Goal: Task Accomplishment & Management: Manage account settings

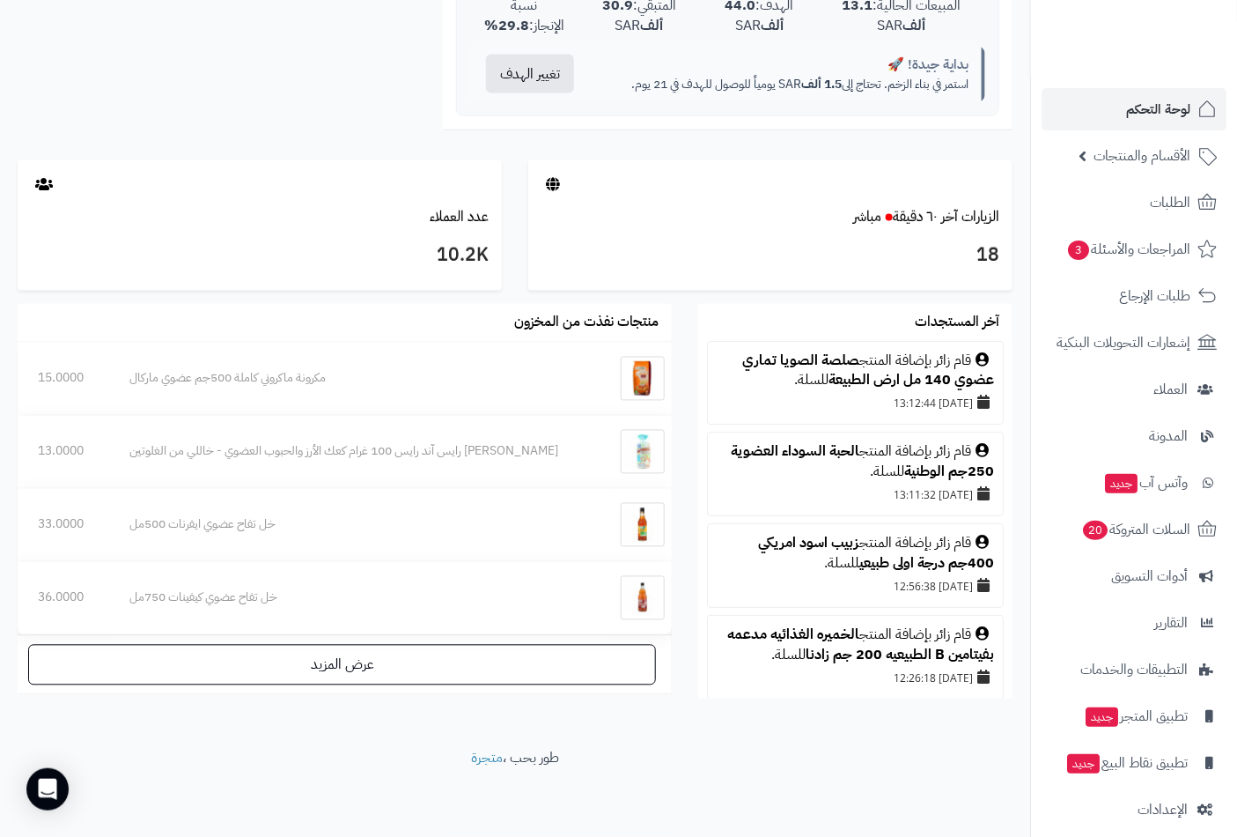
scroll to position [98, 0]
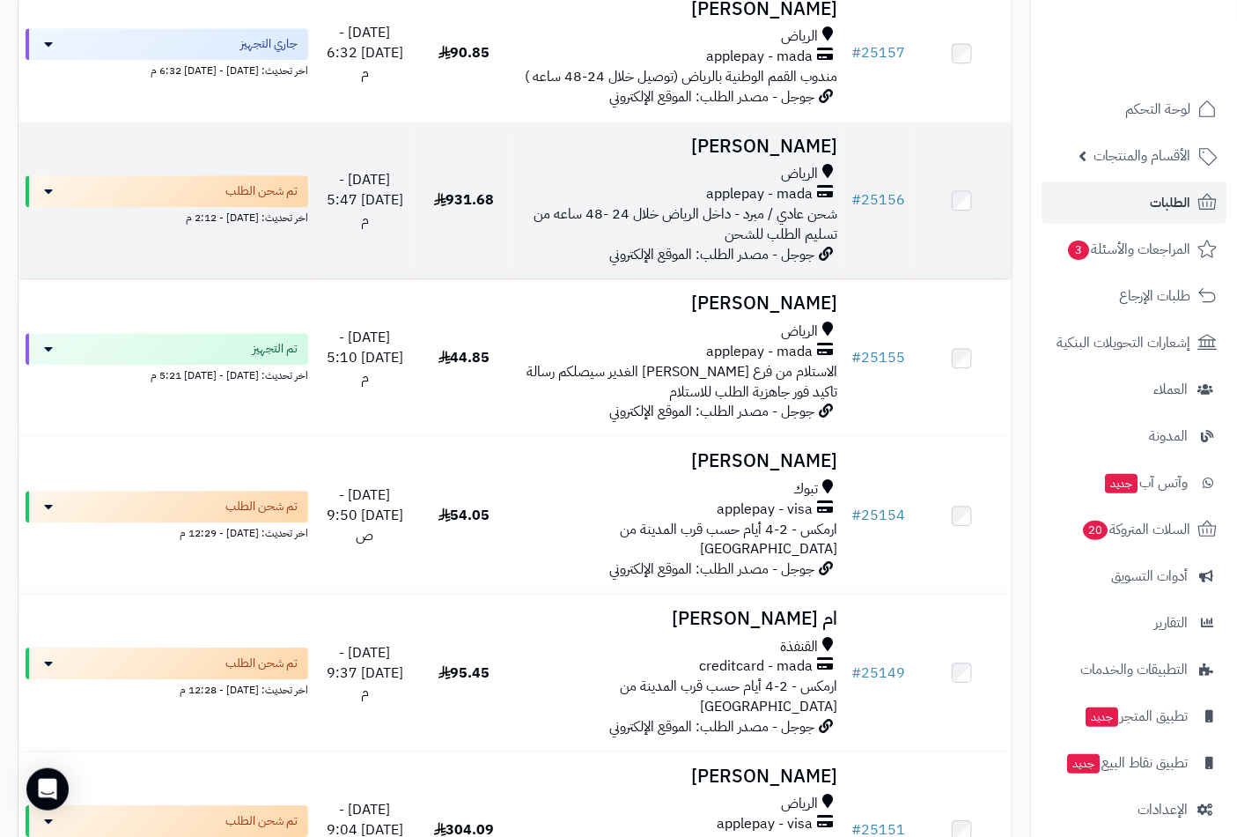
scroll to position [1076, 0]
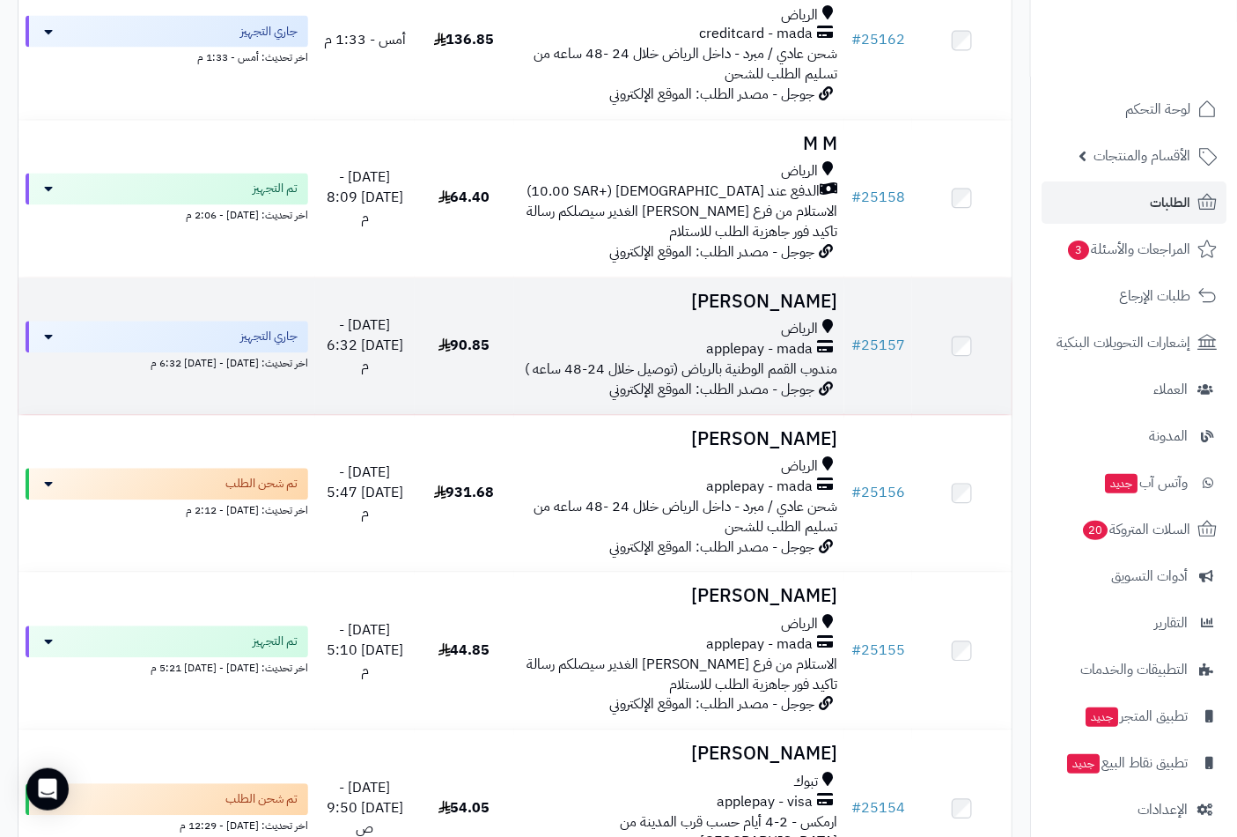
click at [770, 305] on h3 "ابو احمد الصيعري" at bounding box center [679, 302] width 317 height 20
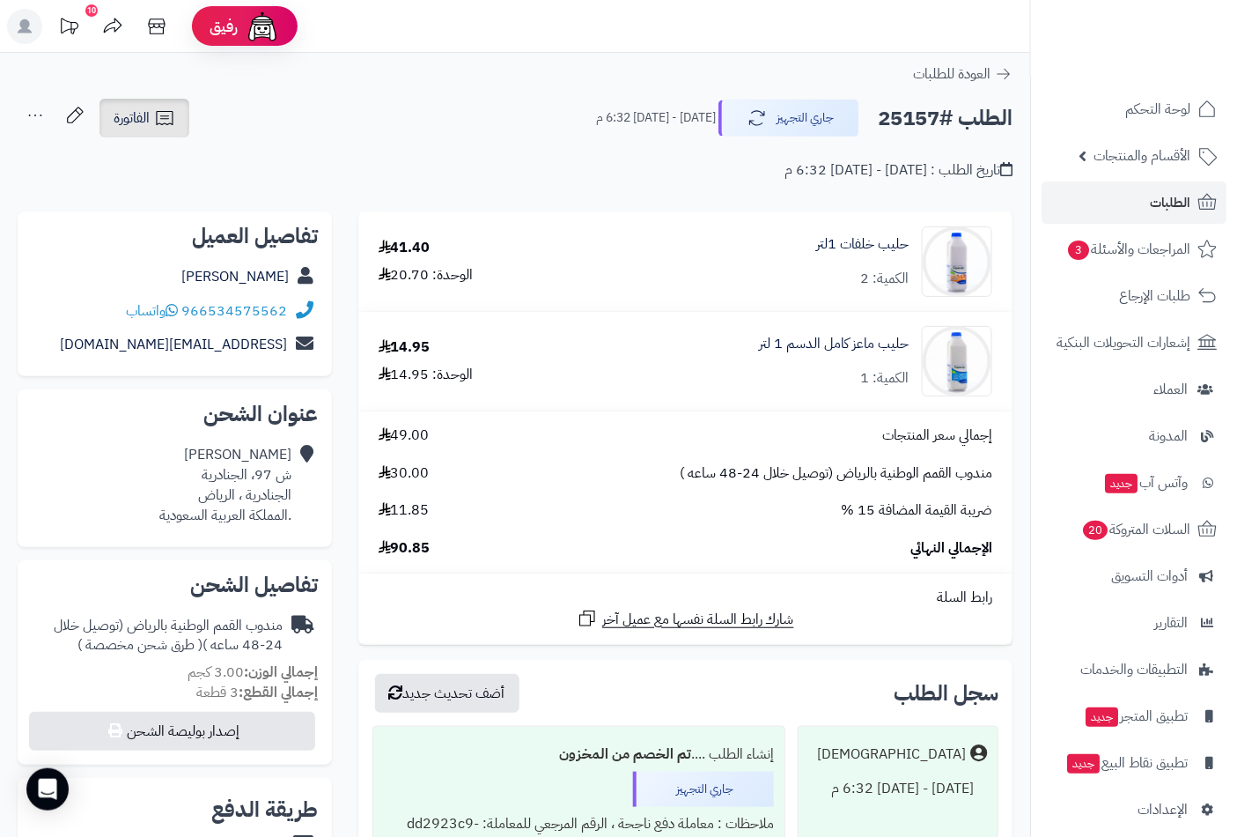
click at [164, 128] on icon at bounding box center [164, 117] width 21 height 21
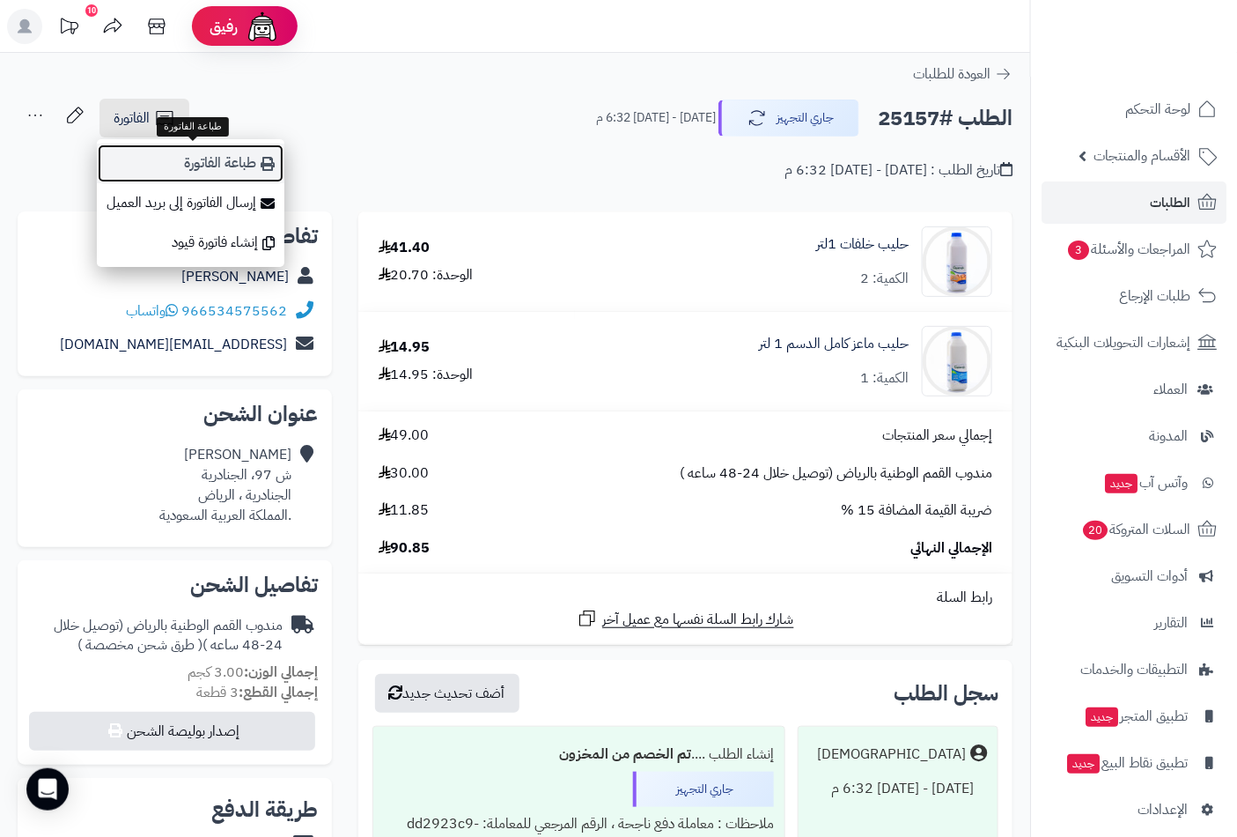
click at [253, 162] on link "طباعة الفاتورة" at bounding box center [191, 164] width 188 height 40
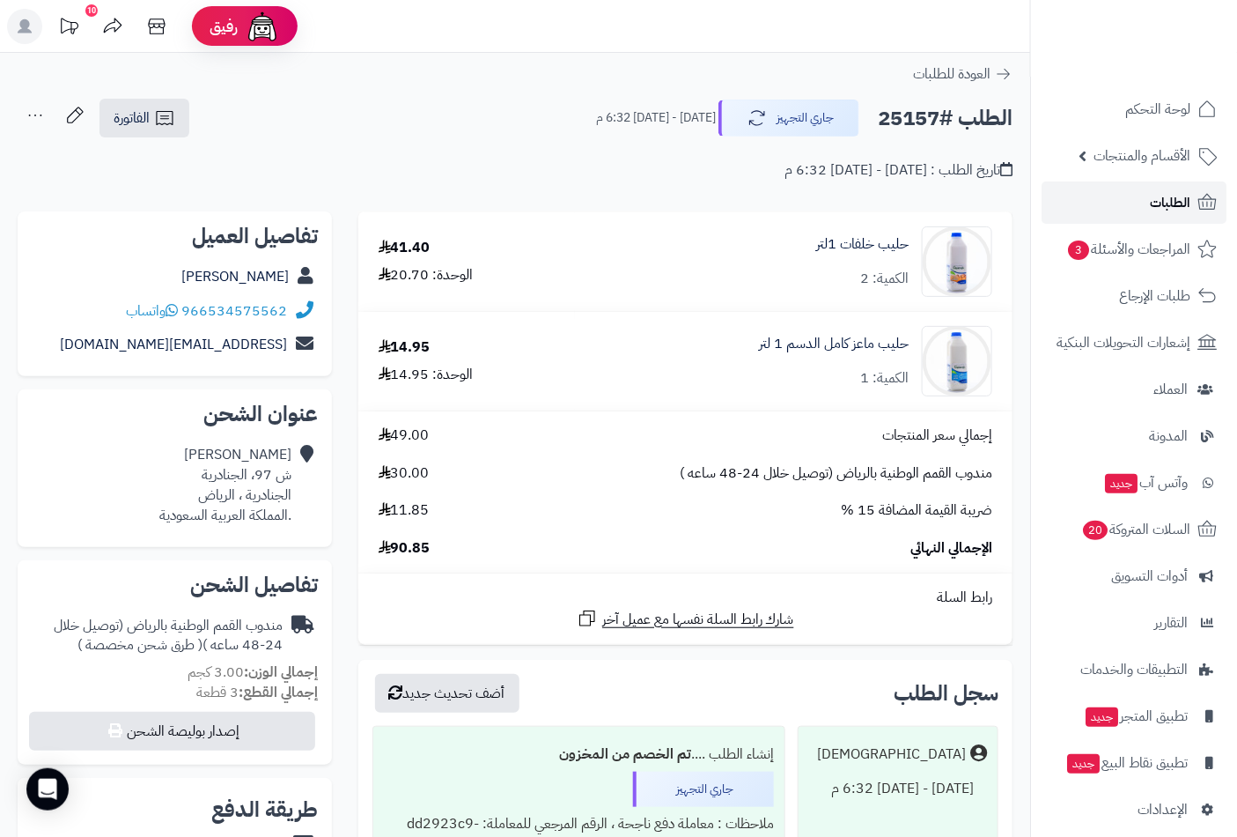
click at [1166, 199] on span "الطلبات" at bounding box center [1170, 202] width 41 height 25
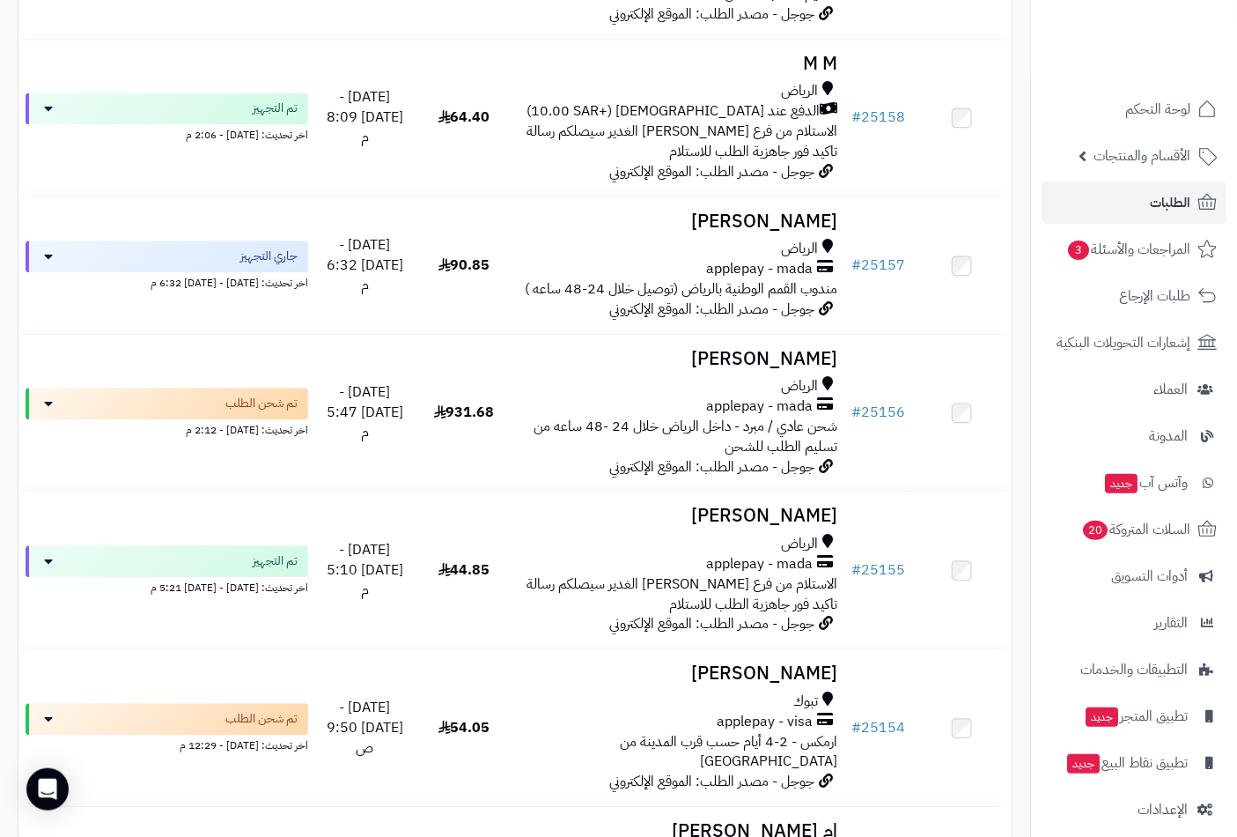
scroll to position [881, 0]
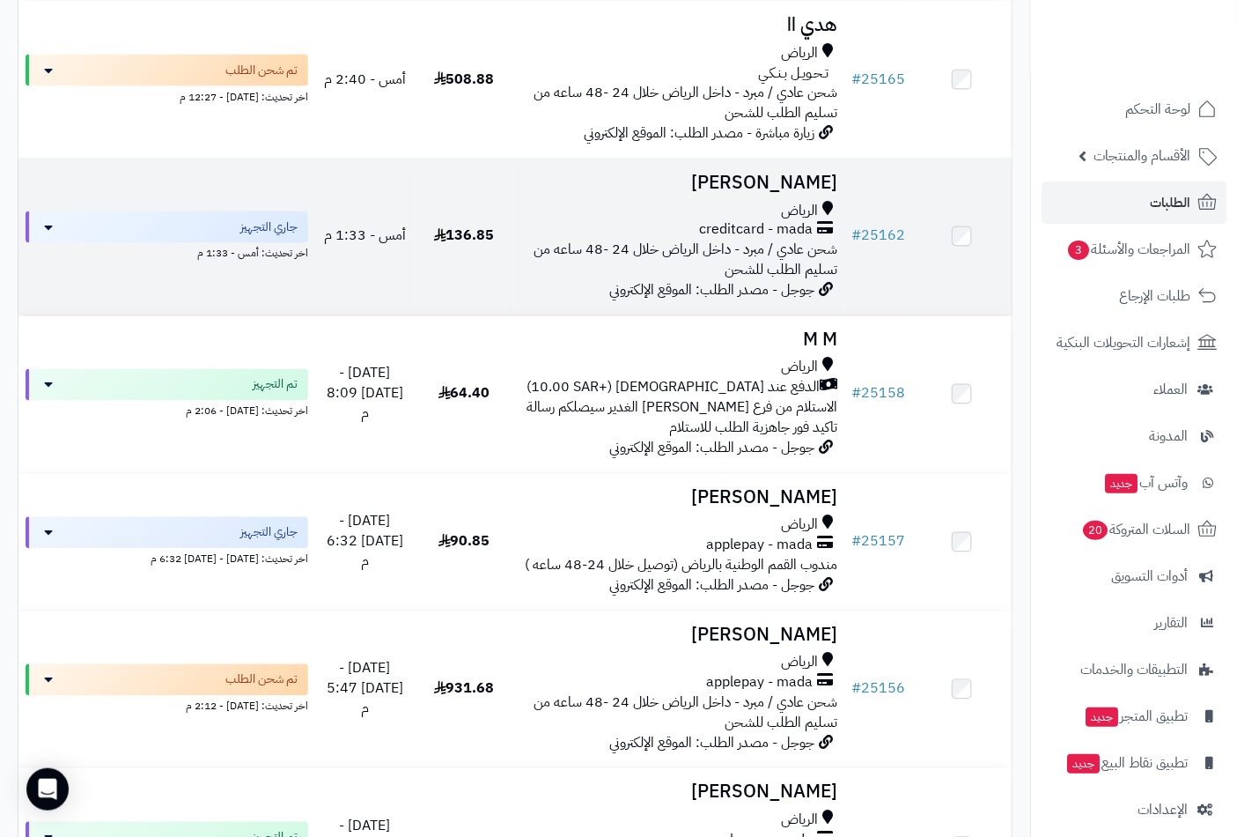
click at [728, 193] on h3 "Homoud Alshammari" at bounding box center [679, 183] width 317 height 20
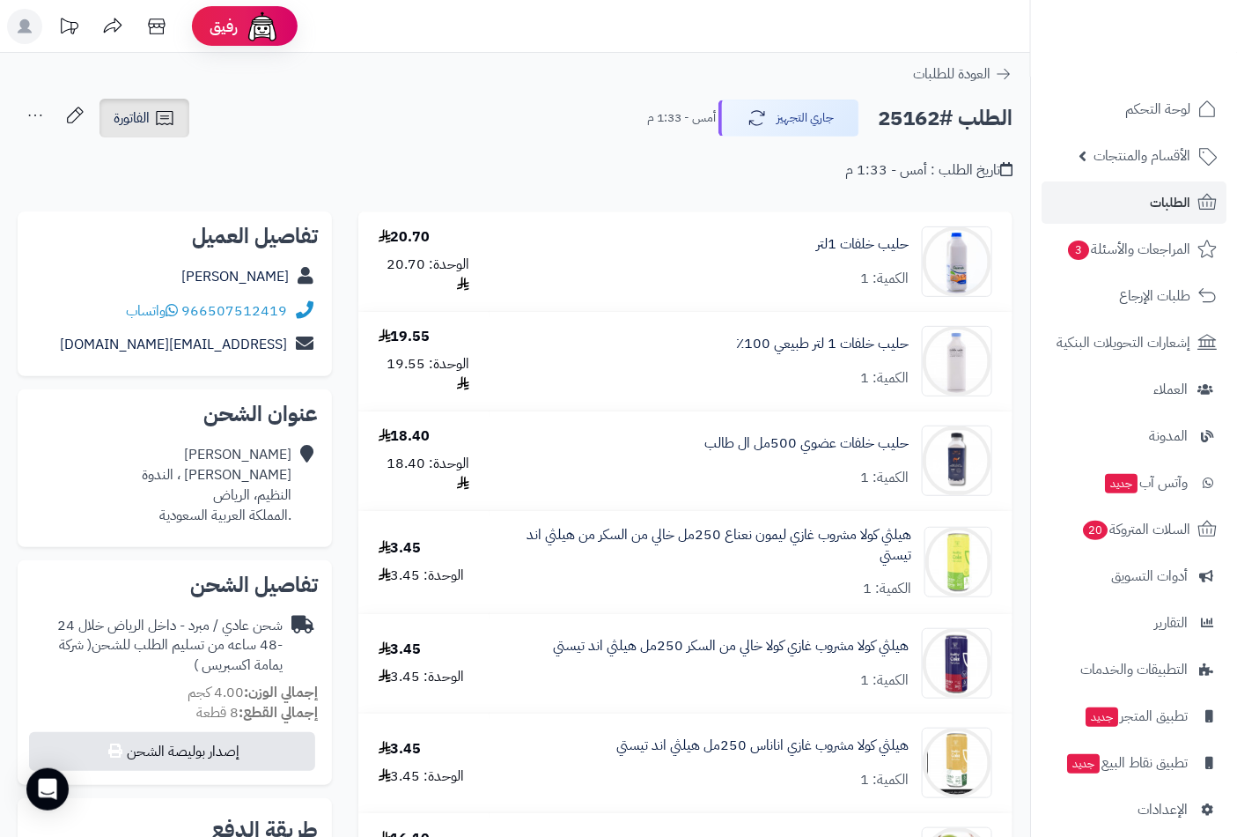
click at [187, 119] on link "الفاتورة" at bounding box center [145, 118] width 90 height 39
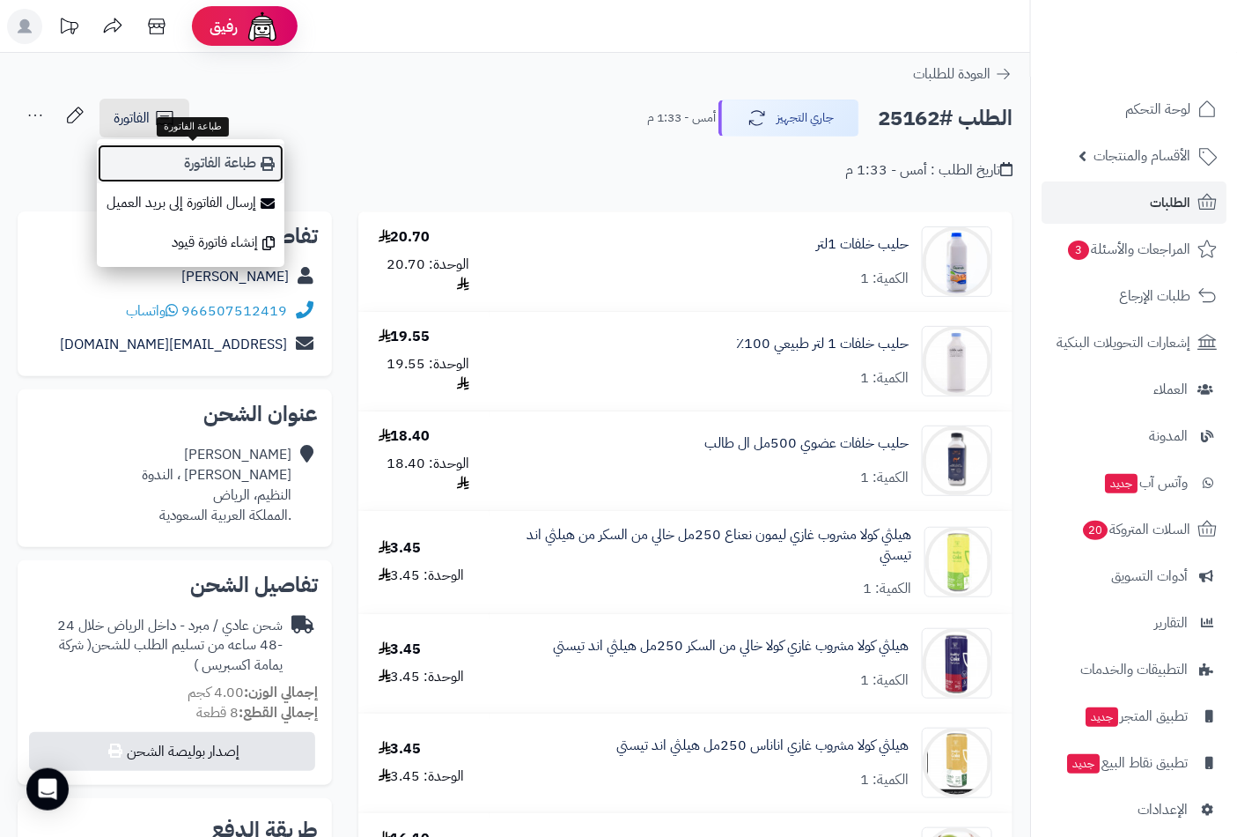
click at [254, 166] on link "طباعة الفاتورة" at bounding box center [191, 164] width 188 height 40
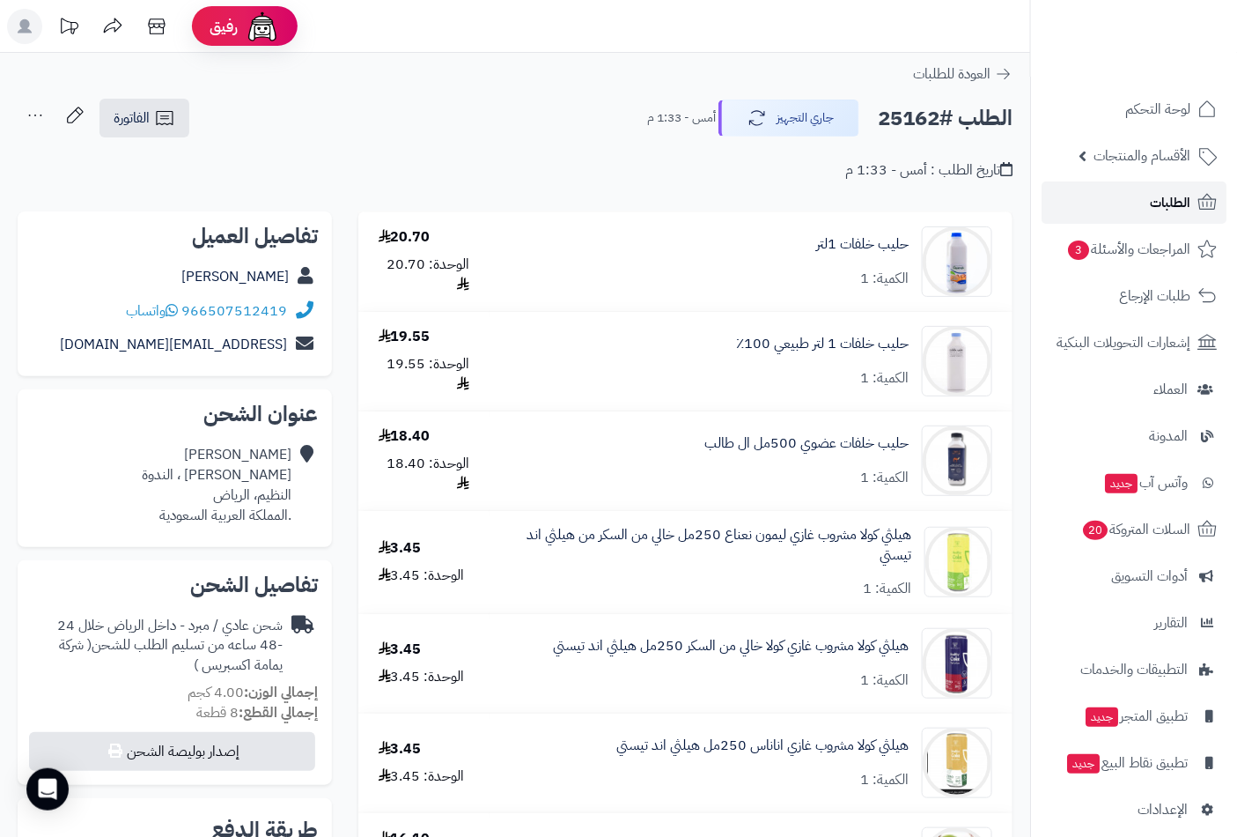
click at [1160, 199] on span "الطلبات" at bounding box center [1170, 202] width 41 height 25
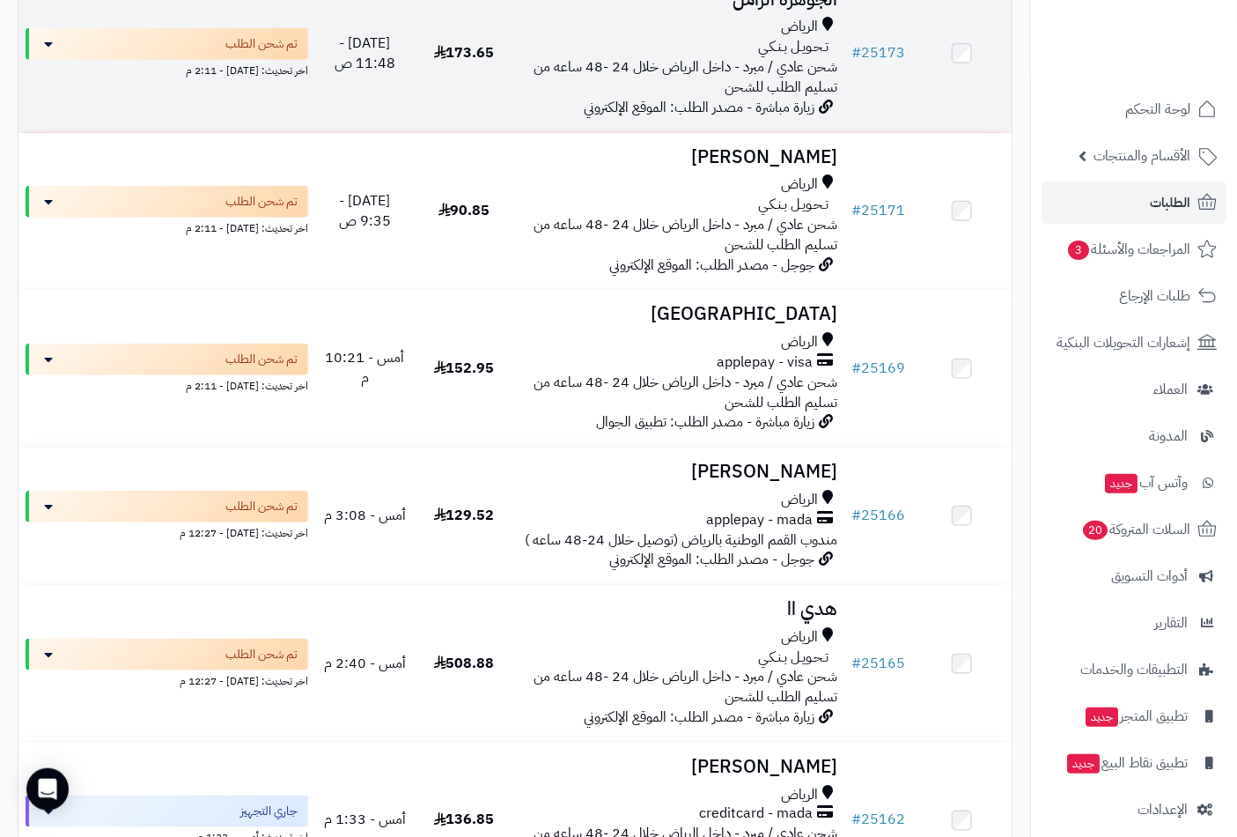
scroll to position [391, 0]
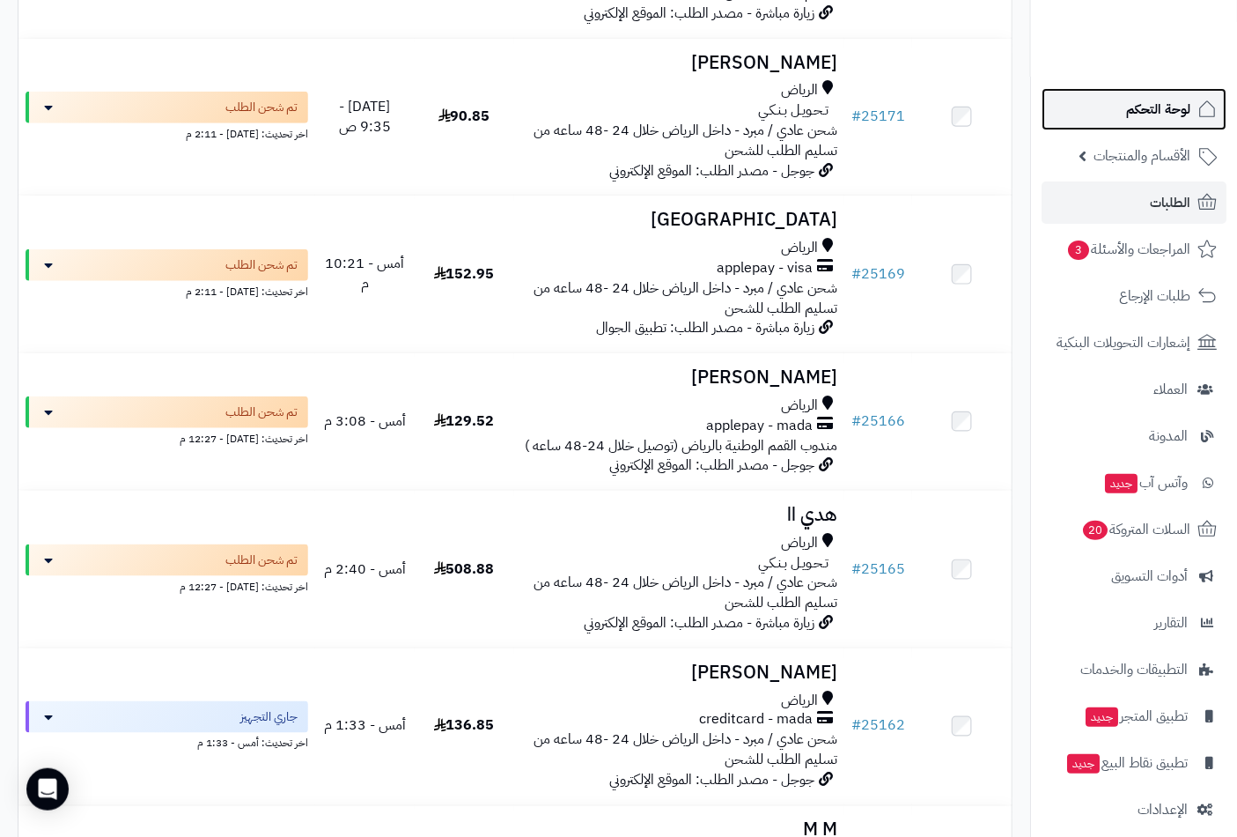
click at [1157, 112] on span "لوحة التحكم" at bounding box center [1158, 109] width 64 height 25
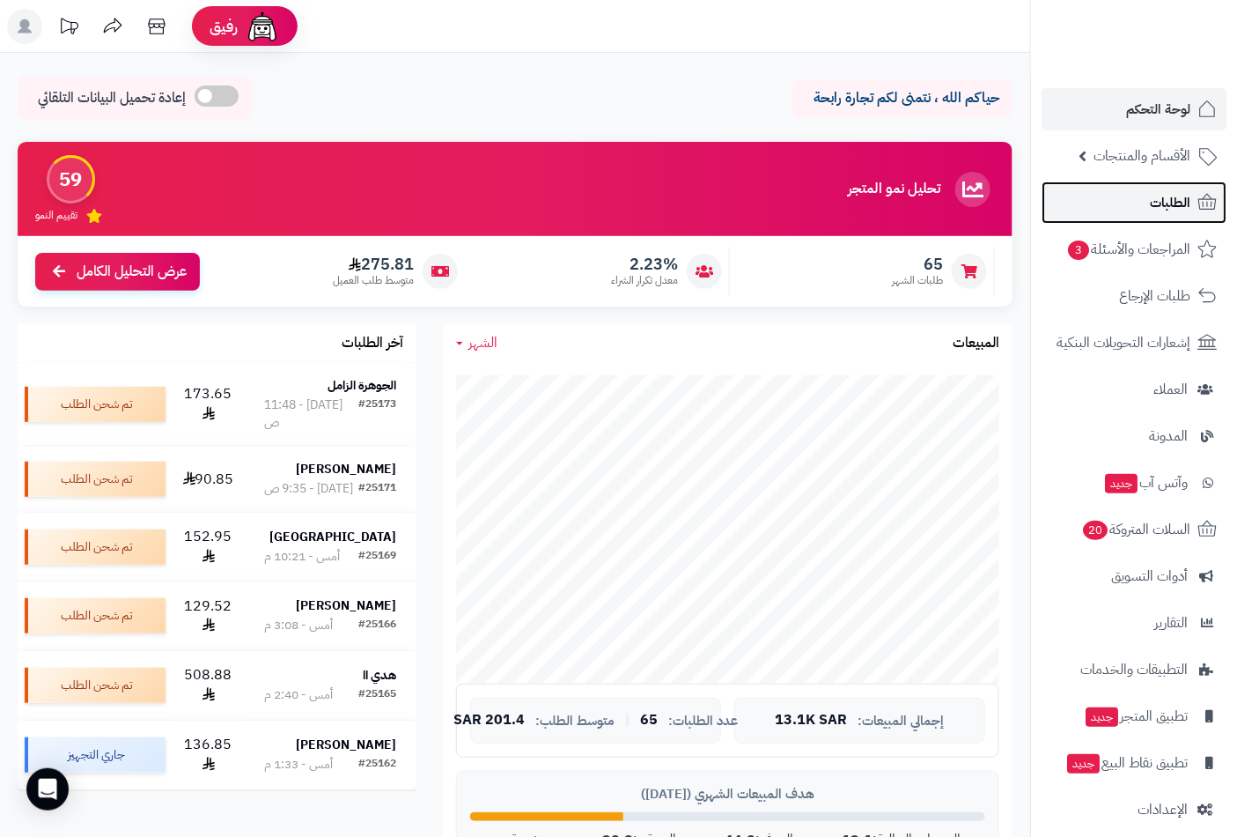
click at [1158, 197] on span "الطلبات" at bounding box center [1170, 202] width 41 height 25
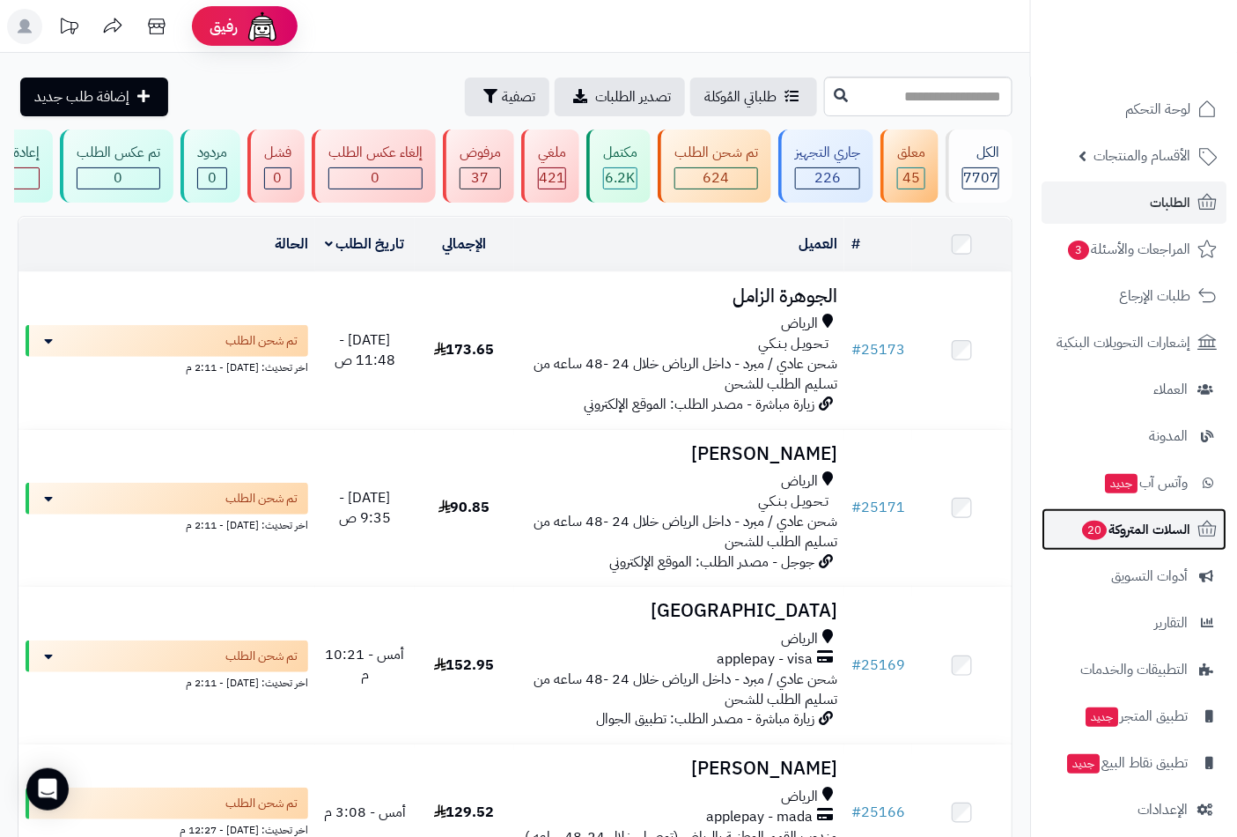
click at [1140, 528] on span "السلات المتروكة 20" at bounding box center [1135, 529] width 110 height 25
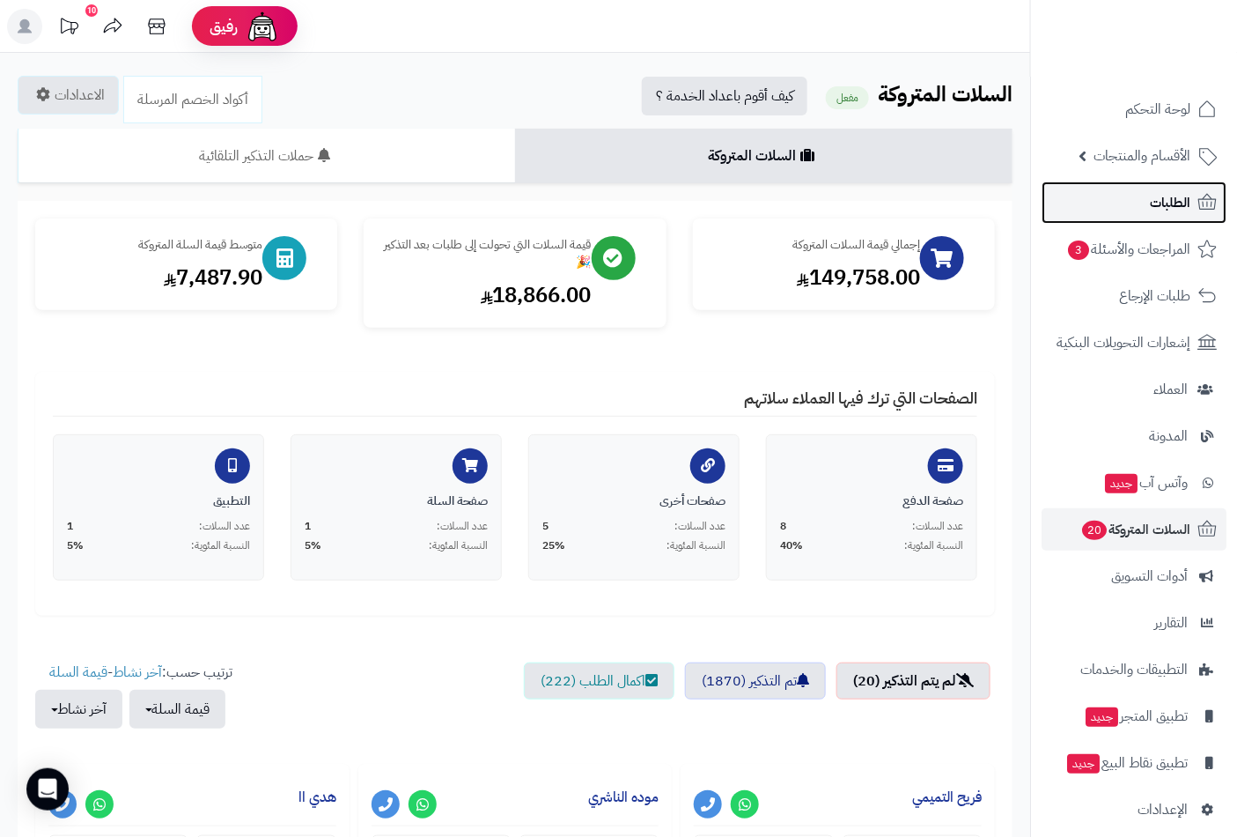
click at [1139, 210] on link "الطلبات" at bounding box center [1134, 202] width 185 height 42
